Goal: Download file/media

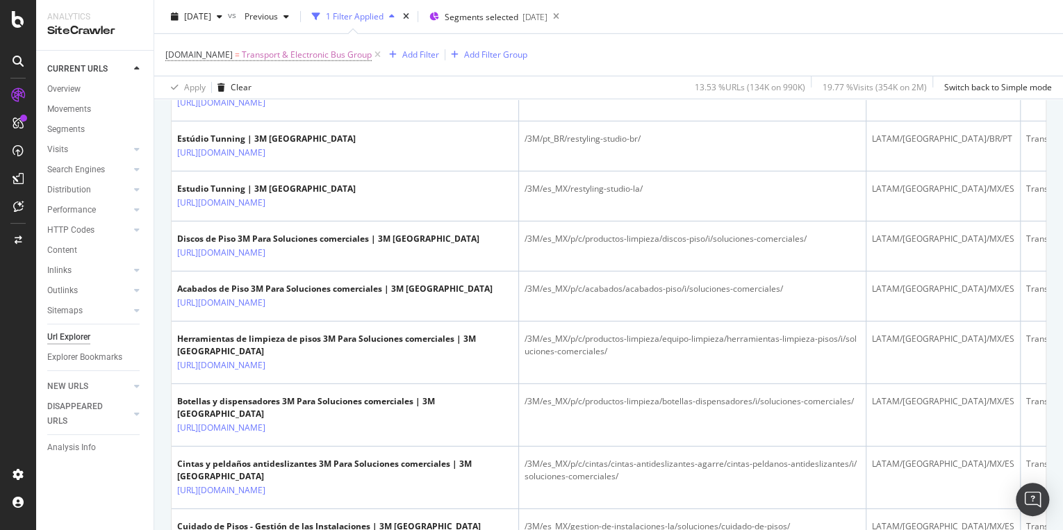
scroll to position [2501, 0]
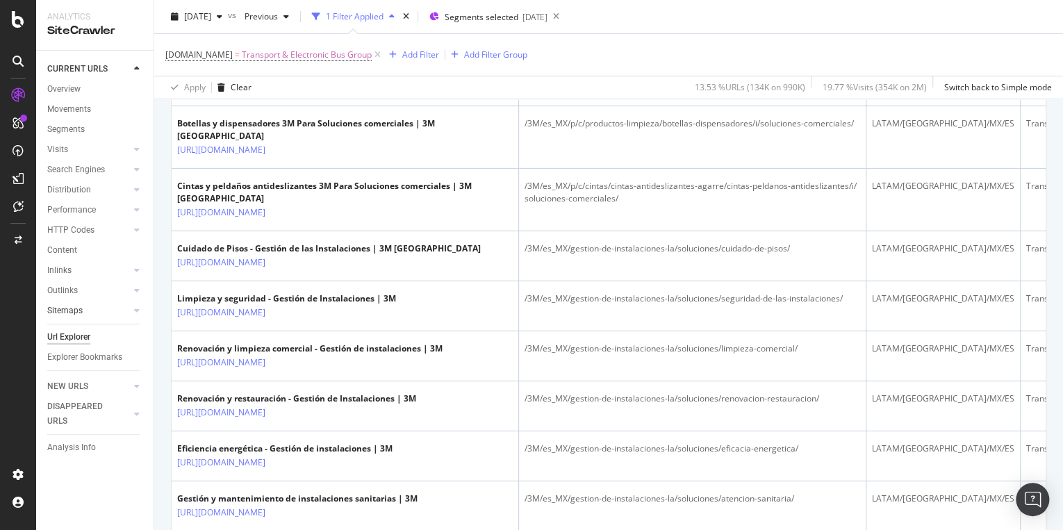
click at [122, 313] on div at bounding box center [123, 311] width 14 height 14
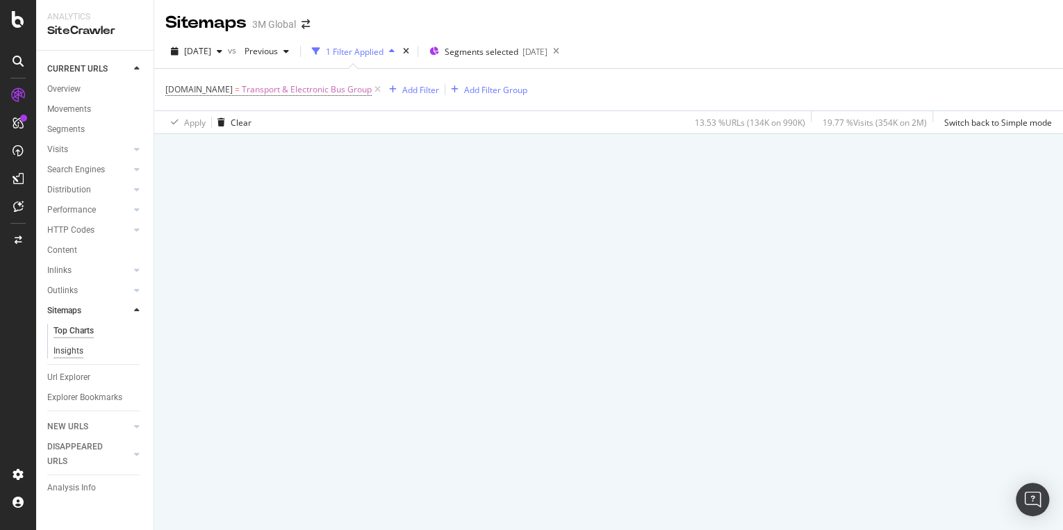
click at [60, 350] on div "Insights" at bounding box center [69, 351] width 30 height 15
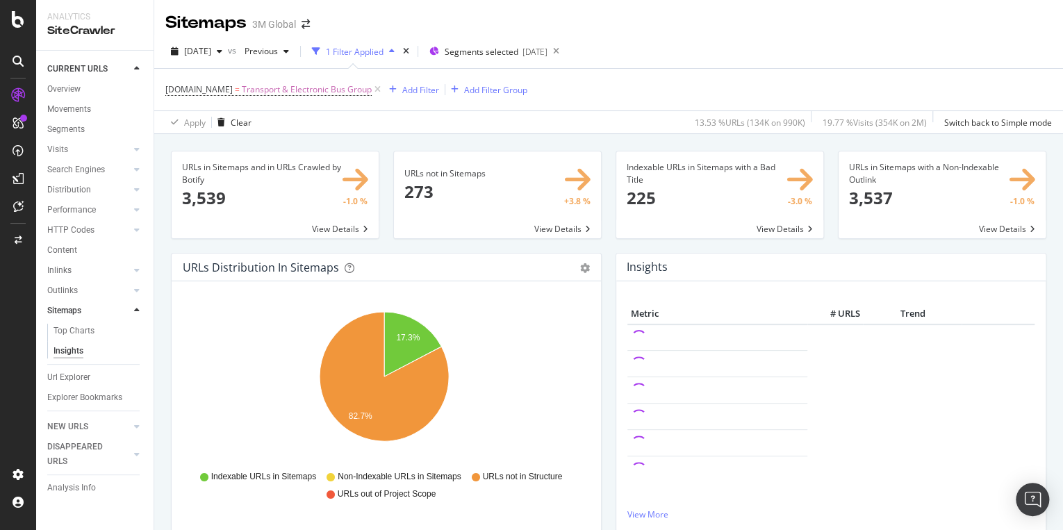
click at [552, 231] on span at bounding box center [497, 194] width 207 height 87
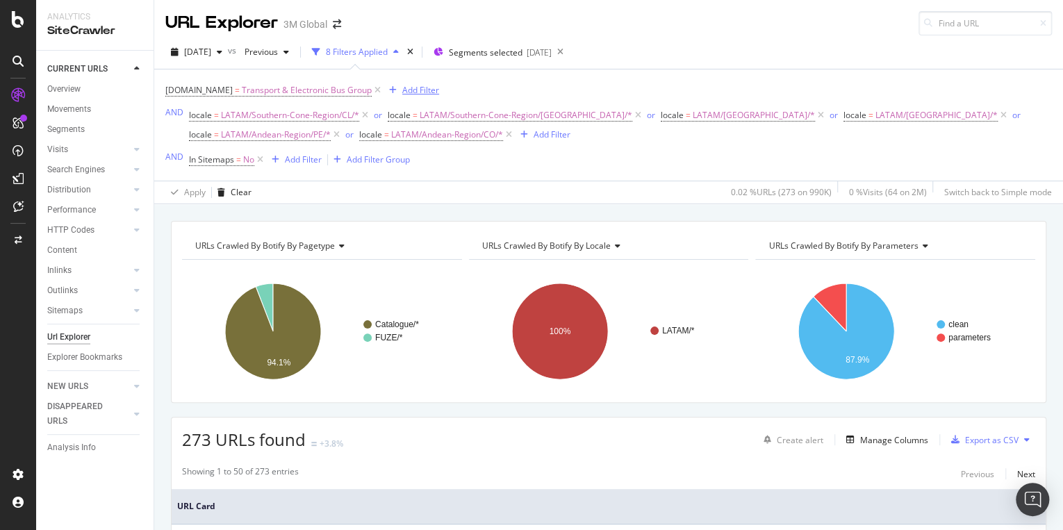
click at [427, 86] on div "Add Filter" at bounding box center [420, 90] width 37 height 12
click at [656, 153] on div "[DOMAIN_NAME] = Transport & Electronic Bus Group Add Filter AND locale = LATAM/…" at bounding box center [608, 125] width 887 height 89
click at [970, 221] on div "URLs Crawled By Botify By pagetype Chart (by Value) Table Expand Export as CSV …" at bounding box center [608, 312] width 875 height 182
click at [965, 434] on div "Export as CSV" at bounding box center [992, 440] width 54 height 12
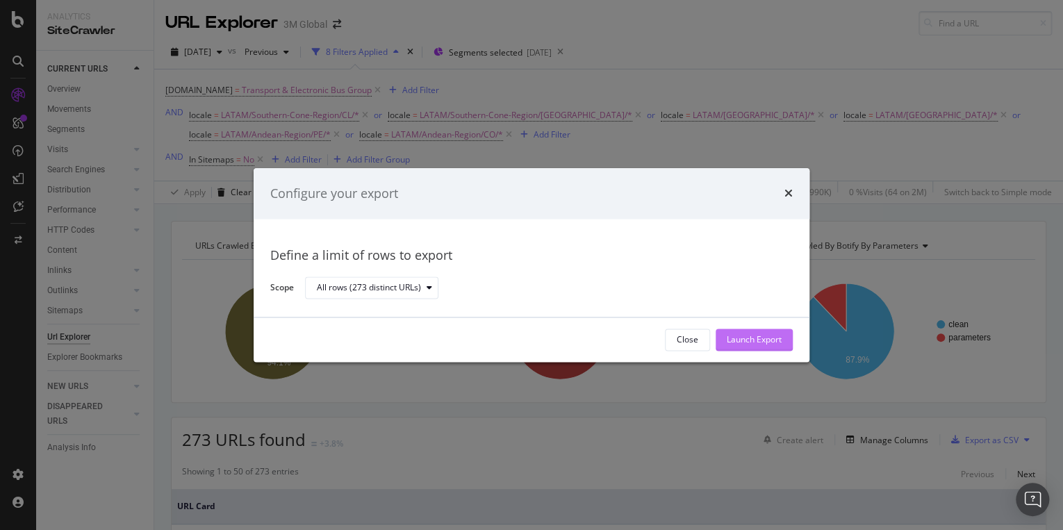
click at [741, 336] on div "Launch Export" at bounding box center [754, 340] width 55 height 12
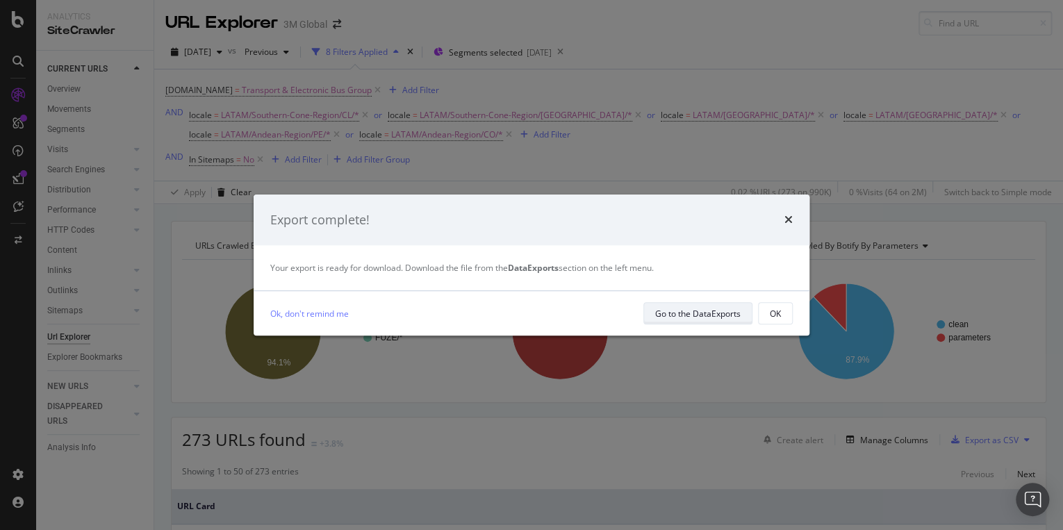
drag, startPoint x: 682, startPoint y: 322, endPoint x: 671, endPoint y: 308, distance: 17.8
click at [592, 290] on div "Your export is ready for download. Download the file from the DataExports secti…" at bounding box center [532, 267] width 556 height 45
click at [714, 313] on div "Go to the DataExports" at bounding box center [697, 314] width 85 height 12
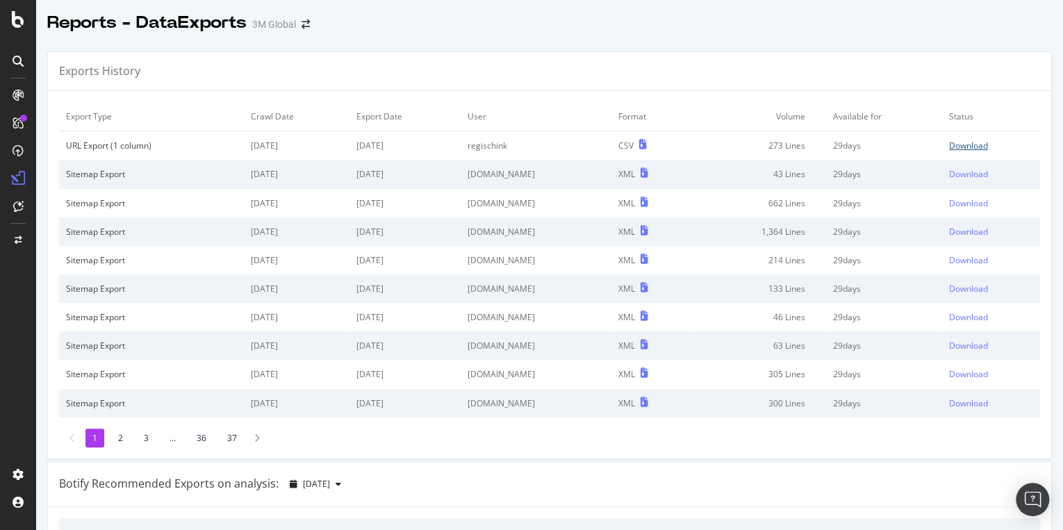
click at [954, 145] on div "Download" at bounding box center [968, 146] width 39 height 12
click at [1032, 26] on div "Reports - DataExports 3M Global" at bounding box center [549, 17] width 1027 height 35
